Goal: Complete application form

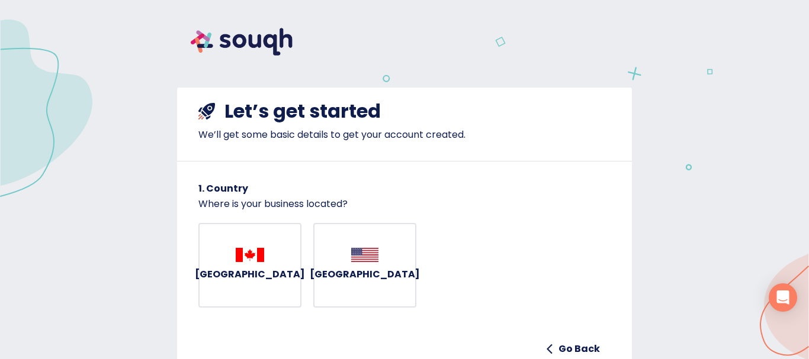
click at [244, 274] on div "[GEOGRAPHIC_DATA]" at bounding box center [250, 266] width 110 height 36
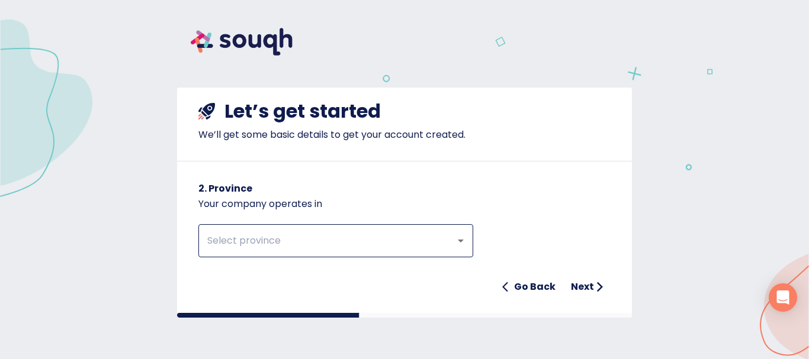
click at [453, 240] on button "Open" at bounding box center [460, 241] width 17 height 17
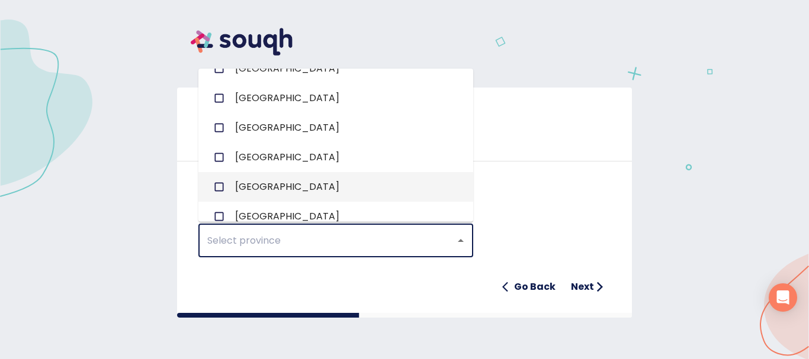
scroll to position [118, 0]
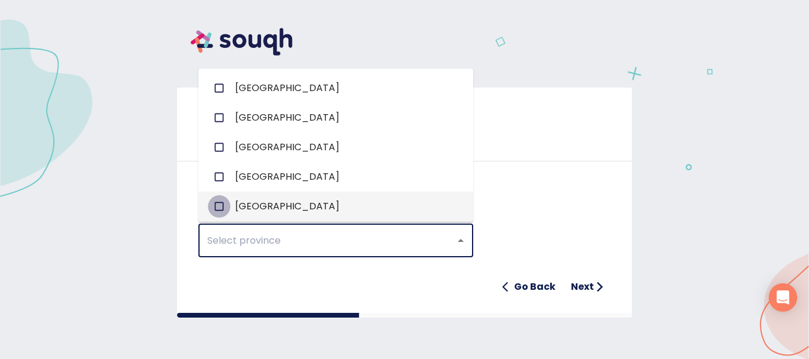
click at [219, 204] on input "checkbox" at bounding box center [219, 206] width 22 height 22
click at [386, 212] on li "[GEOGRAPHIC_DATA]" at bounding box center [335, 207] width 275 height 30
checkbox input "false"
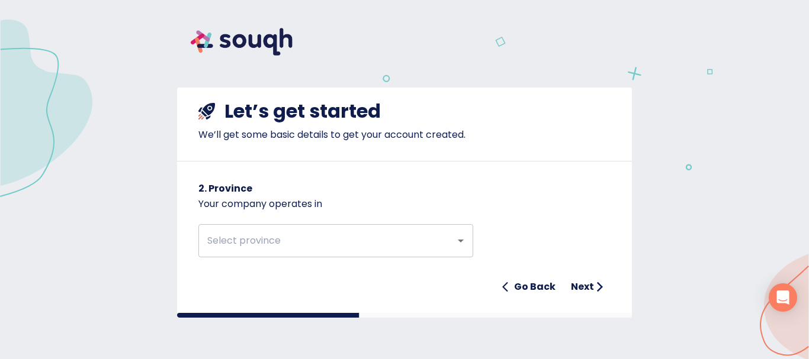
click at [371, 286] on div "Go Back Next" at bounding box center [404, 287] width 412 height 24
click at [283, 239] on input "text" at bounding box center [319, 241] width 231 height 22
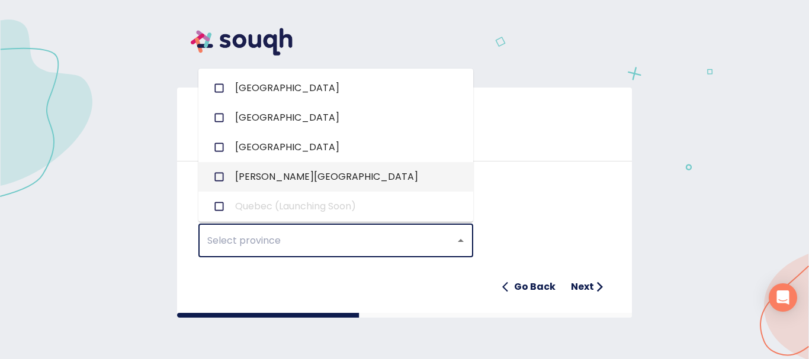
scroll to position [241, 0]
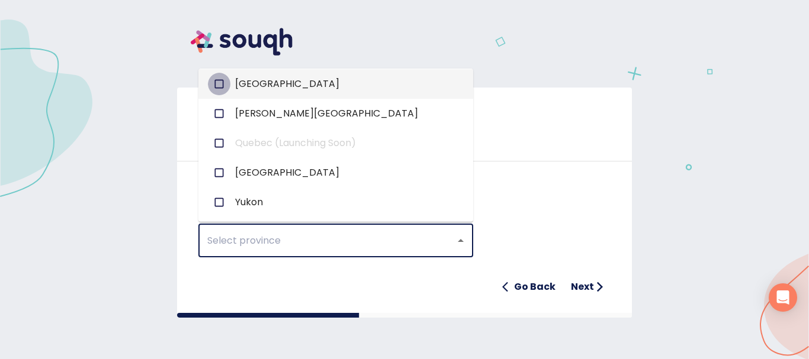
click at [220, 84] on input "checkbox" at bounding box center [219, 84] width 22 height 22
checkbox input "true"
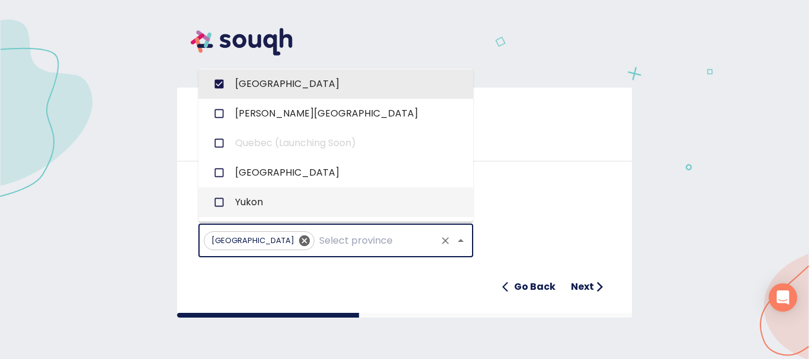
click at [544, 209] on p "Your company operates in" at bounding box center [404, 204] width 412 height 14
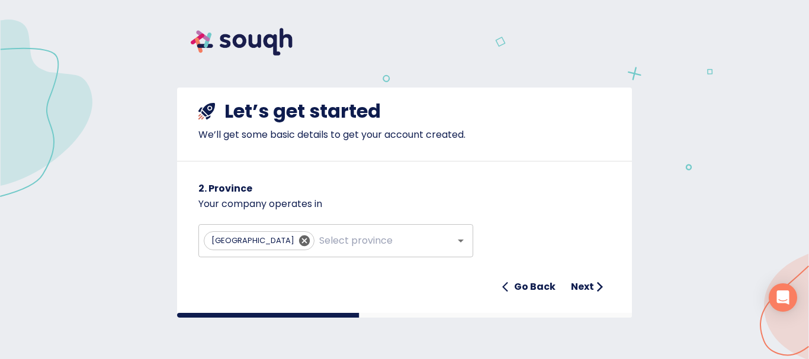
click at [544, 209] on p "Your company operates in" at bounding box center [404, 204] width 412 height 14
click at [587, 285] on h6 "Next" at bounding box center [582, 287] width 23 height 17
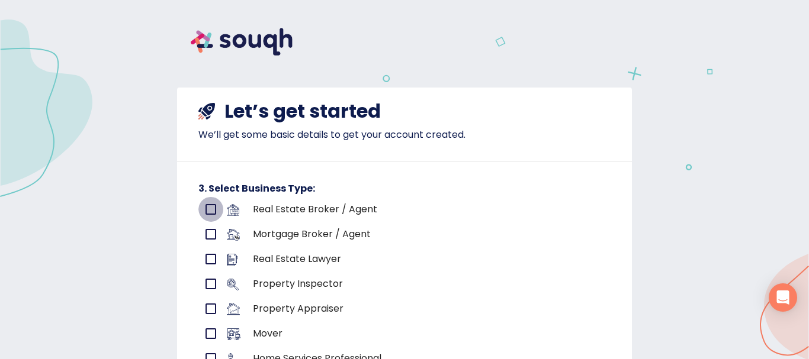
click at [209, 210] on input "primary checkbox" at bounding box center [210, 209] width 25 height 25
checkbox input "true"
click at [208, 235] on input "primary checkbox" at bounding box center [210, 234] width 25 height 25
checkbox input "true"
click at [206, 207] on input "primary checkbox" at bounding box center [210, 209] width 25 height 25
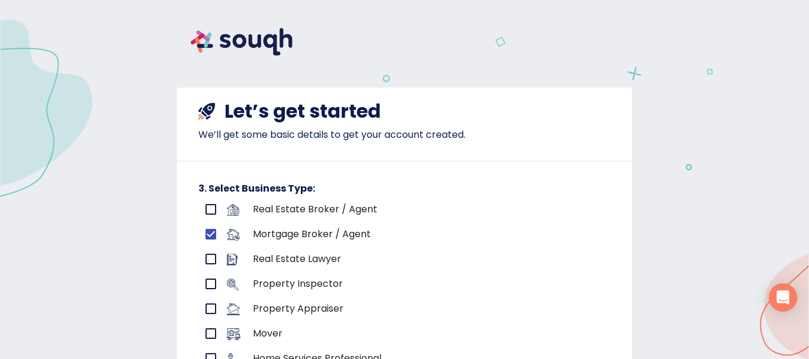
checkbox input "true"
checkbox input "false"
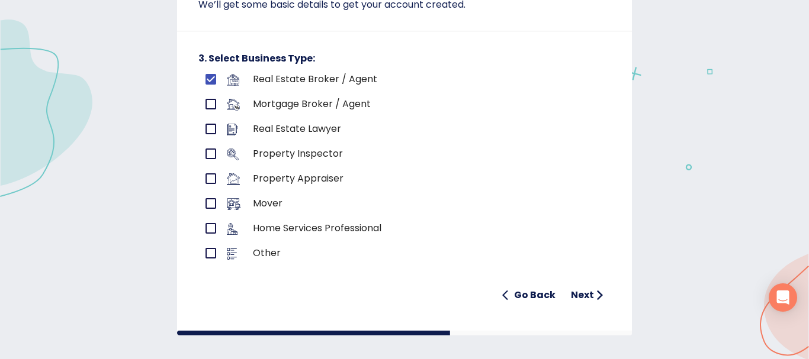
scroll to position [140, 0]
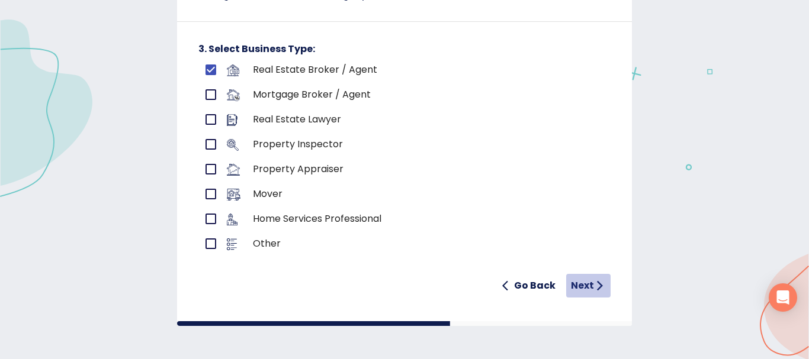
click at [573, 281] on h6 "Next" at bounding box center [582, 286] width 23 height 17
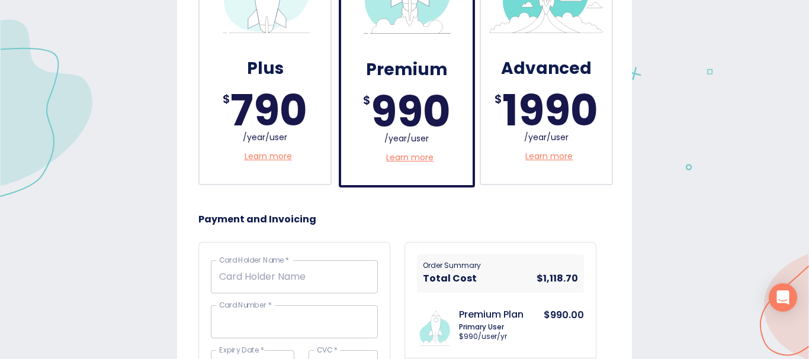
scroll to position [495, 0]
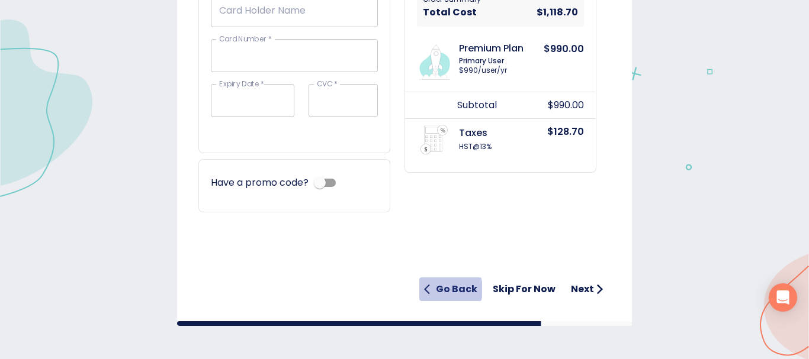
click at [437, 290] on h6 "Go Back" at bounding box center [456, 289] width 41 height 17
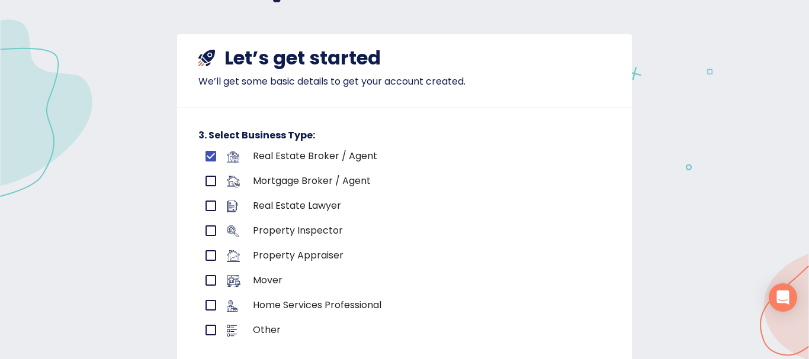
scroll to position [0, 0]
